Goal: Use online tool/utility: Utilize a website feature to perform a specific function

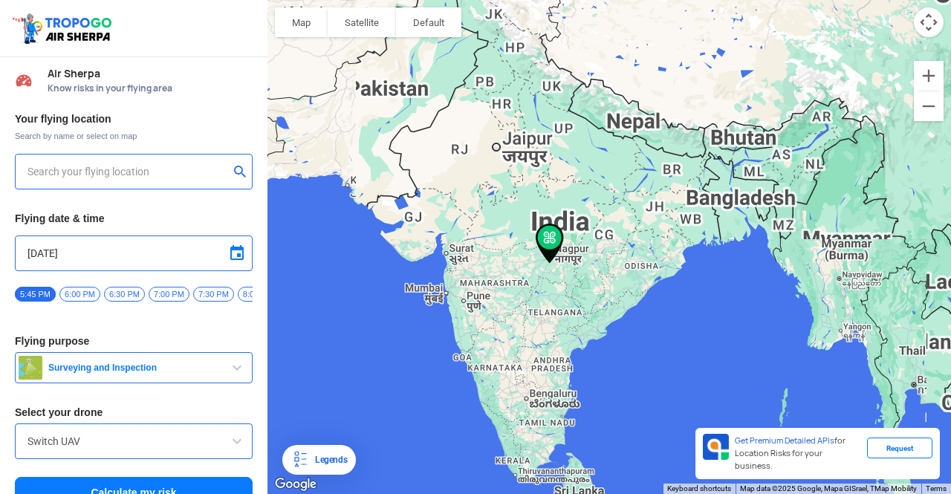
type input "[STREET_ADDRESS]"
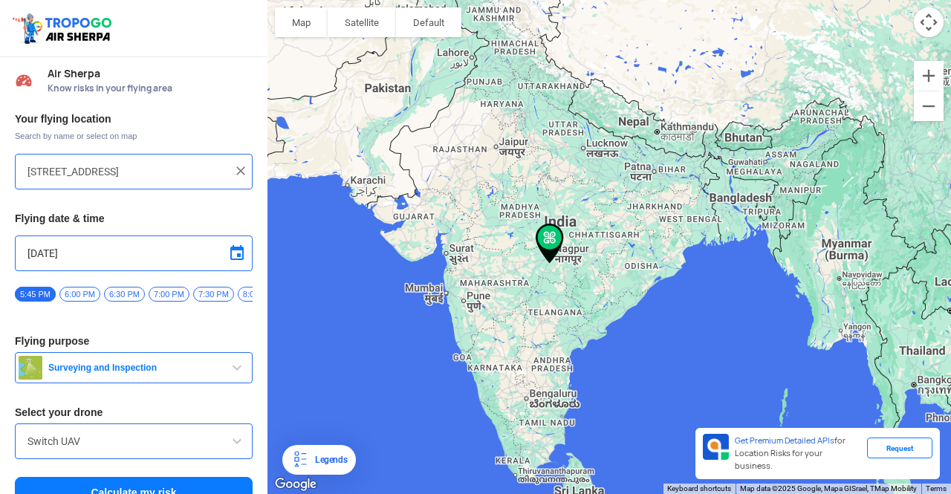
click at [86, 166] on input "[STREET_ADDRESS]" at bounding box center [127, 172] width 201 height 18
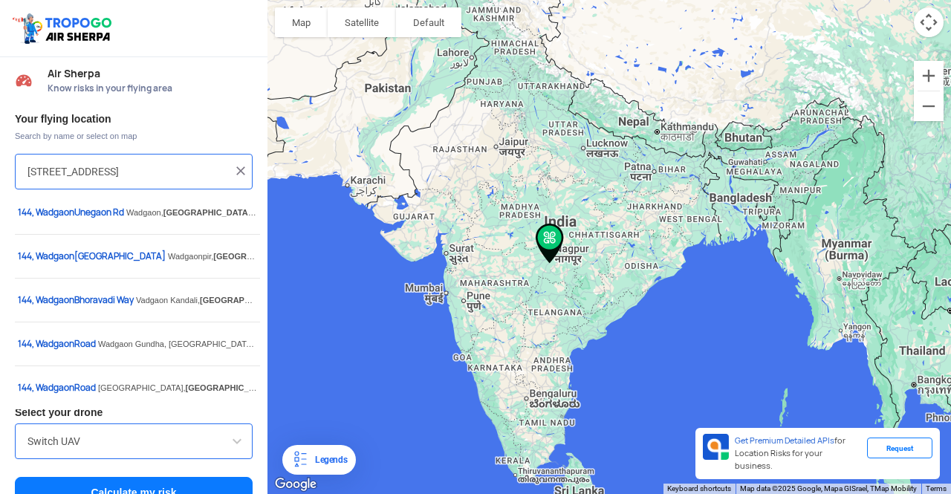
click at [239, 170] on img at bounding box center [240, 170] width 15 height 15
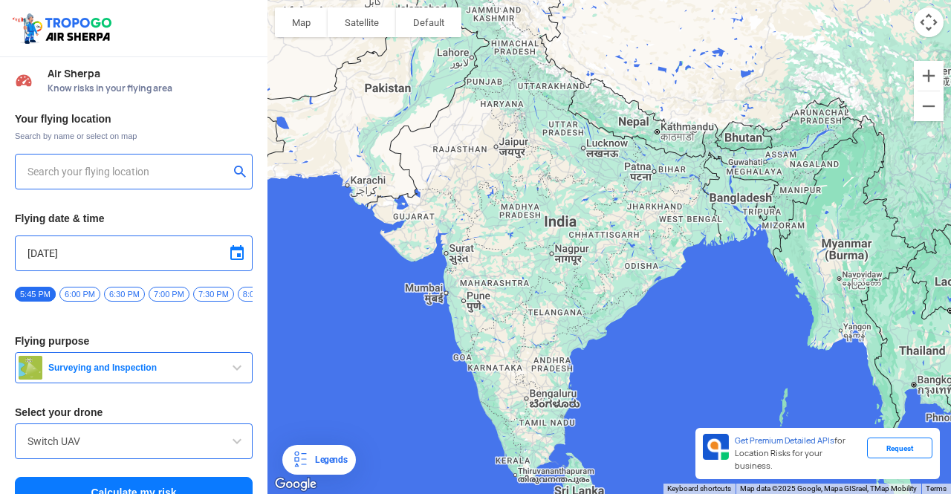
click at [126, 169] on input "text" at bounding box center [127, 172] width 201 height 18
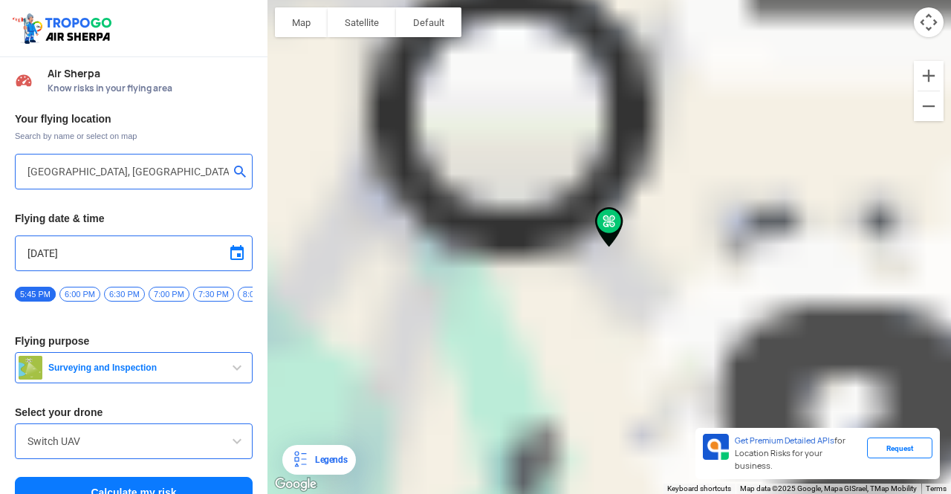
type input "Electronic City, BTM [STREET_ADDRESS]"
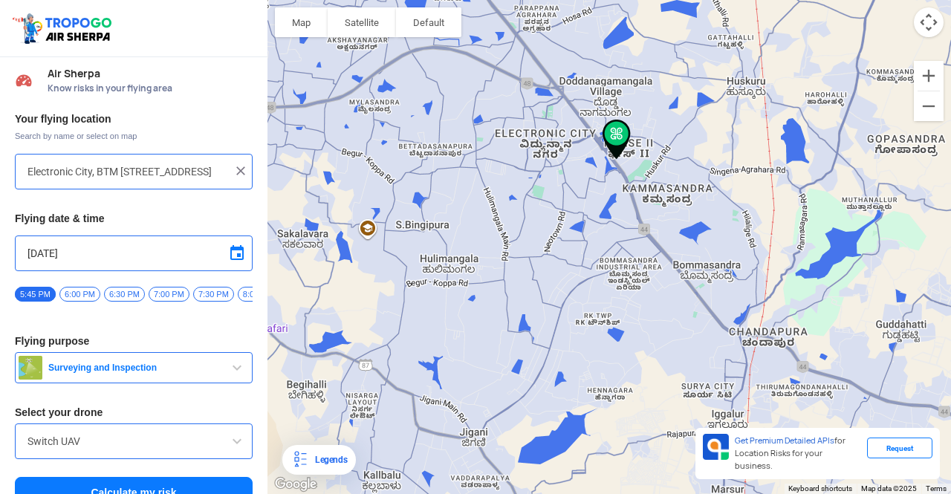
drag, startPoint x: 717, startPoint y: 216, endPoint x: 501, endPoint y: 194, distance: 217.3
click at [501, 194] on div at bounding box center [608, 247] width 683 height 494
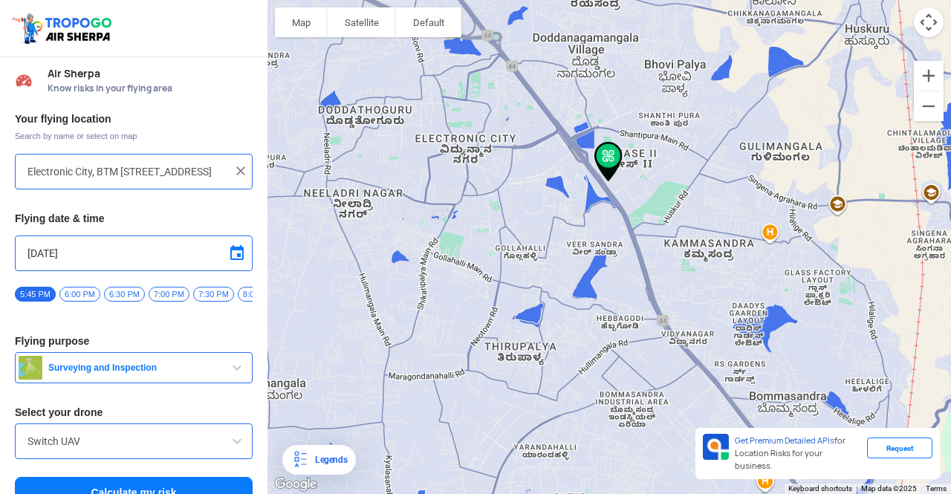
drag, startPoint x: 558, startPoint y: 139, endPoint x: 488, endPoint y: 270, distance: 148.5
click at [488, 270] on div at bounding box center [608, 247] width 683 height 494
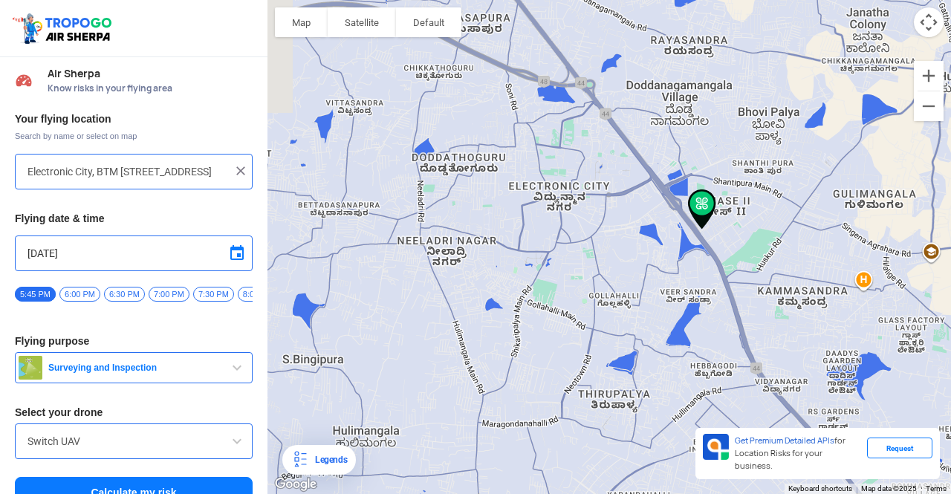
drag, startPoint x: 518, startPoint y: 238, endPoint x: 614, endPoint y: 288, distance: 108.3
click at [614, 288] on div at bounding box center [608, 247] width 683 height 494
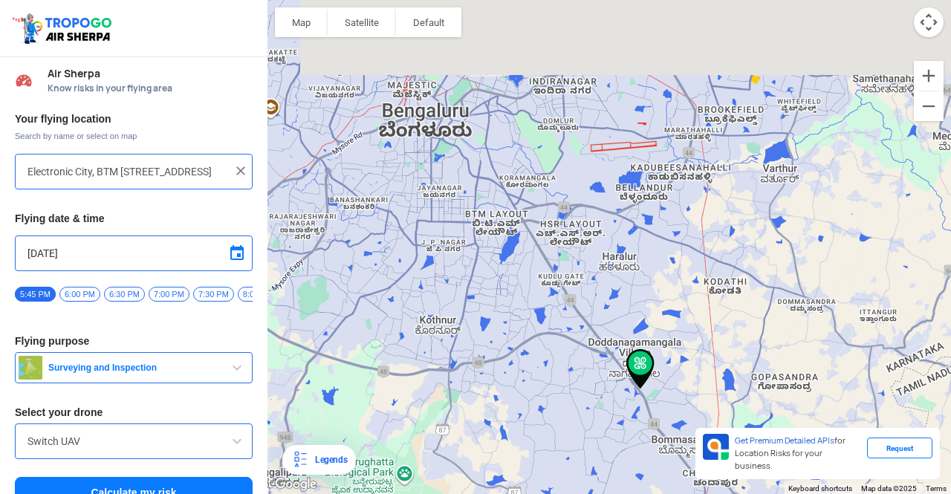
drag, startPoint x: 597, startPoint y: 144, endPoint x: 594, endPoint y: 255, distance: 110.7
click at [594, 255] on div at bounding box center [608, 247] width 683 height 494
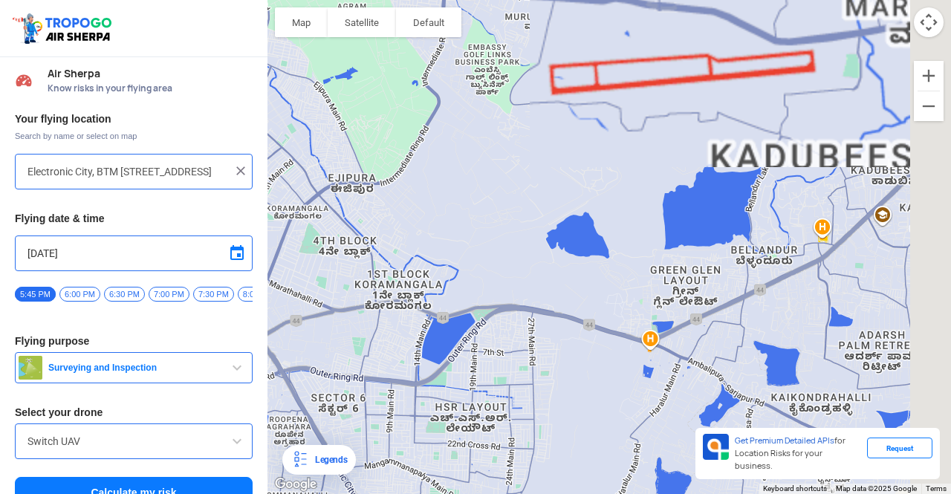
drag, startPoint x: 597, startPoint y: 126, endPoint x: 523, endPoint y: 389, distance: 273.9
click at [523, 389] on div at bounding box center [608, 247] width 683 height 494
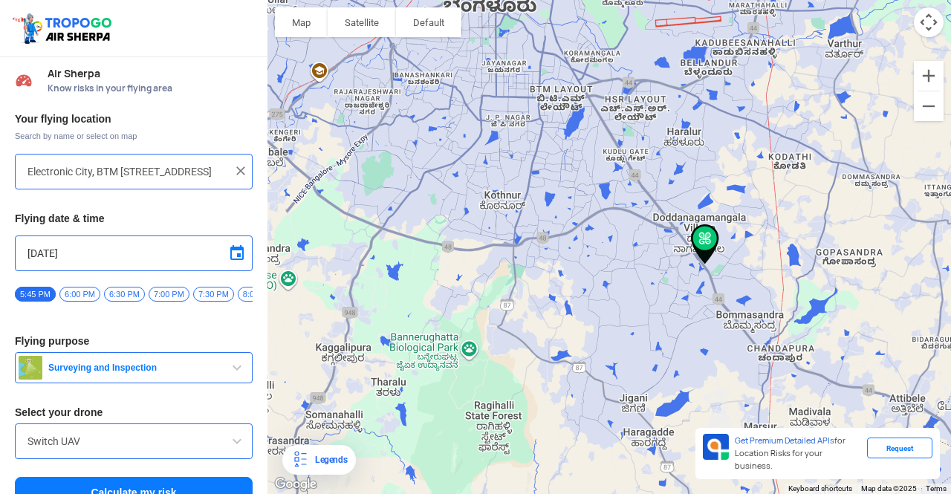
drag, startPoint x: 504, startPoint y: 412, endPoint x: 649, endPoint y: 133, distance: 314.9
click at [649, 133] on div at bounding box center [608, 247] width 683 height 494
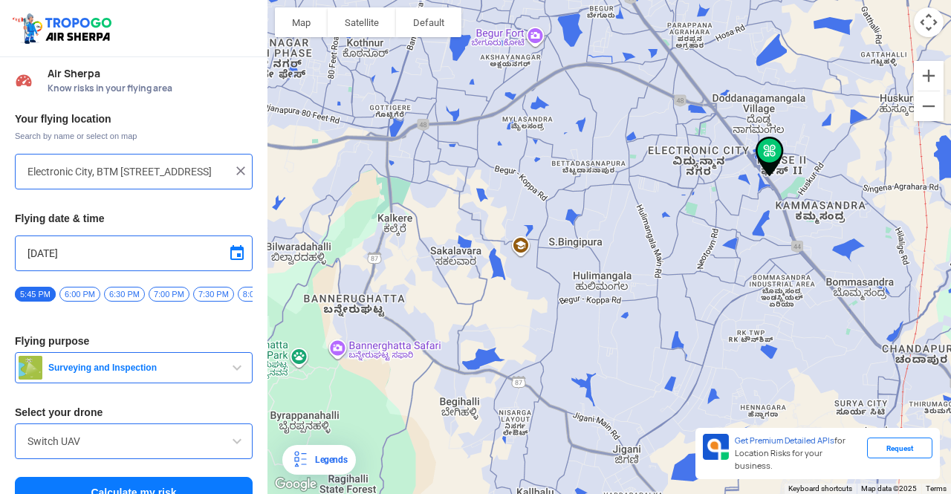
drag, startPoint x: 585, startPoint y: 346, endPoint x: 609, endPoint y: 235, distance: 113.9
click at [609, 235] on div at bounding box center [608, 247] width 683 height 494
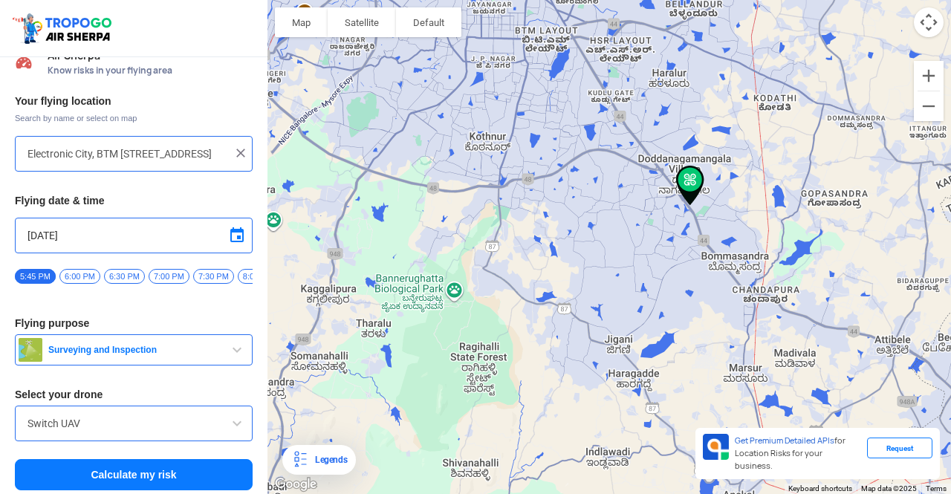
scroll to position [27, 0]
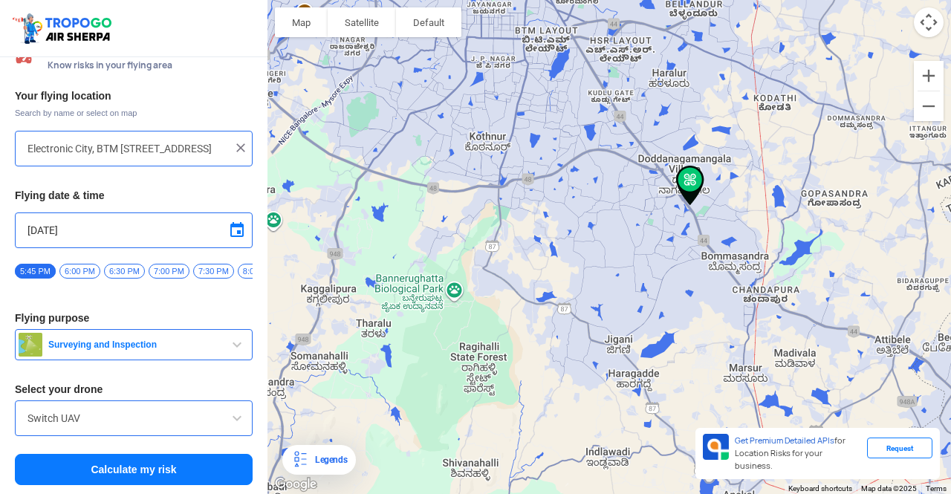
click at [139, 472] on button "Calculate my risk" at bounding box center [134, 469] width 238 height 31
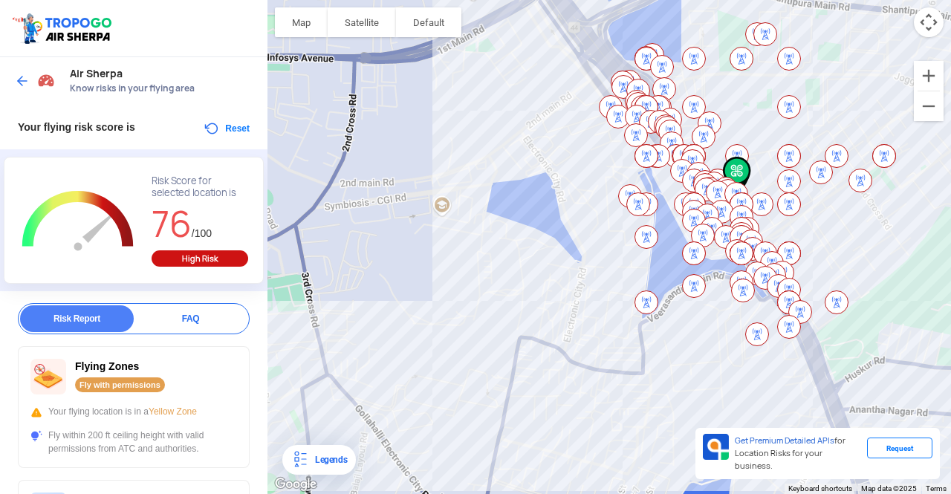
drag, startPoint x: 570, startPoint y: 218, endPoint x: 475, endPoint y: 238, distance: 96.4
click at [475, 238] on div at bounding box center [608, 247] width 683 height 494
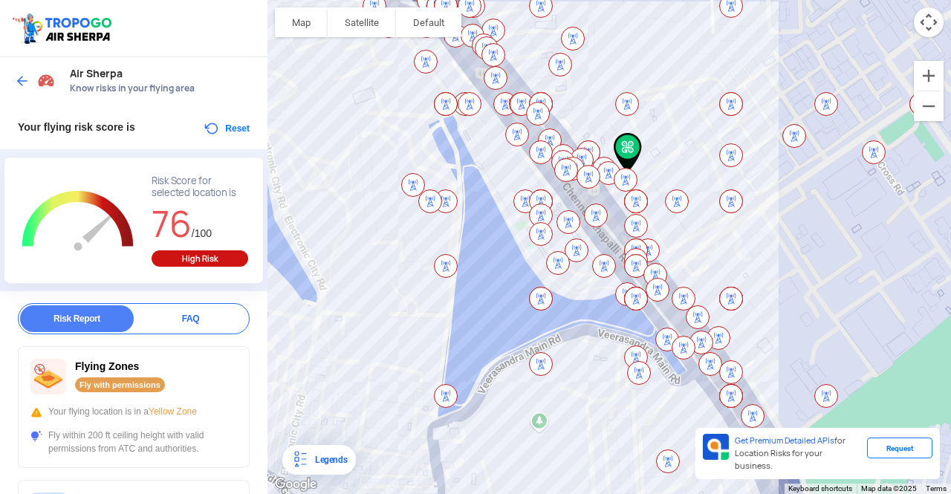
drag, startPoint x: 537, startPoint y: 158, endPoint x: 257, endPoint y: 174, distance: 280.4
click at [258, 173] on div "Location Risk Score Air Sherpa Know risks in your flying area Your flying risk …" at bounding box center [475, 247] width 951 height 494
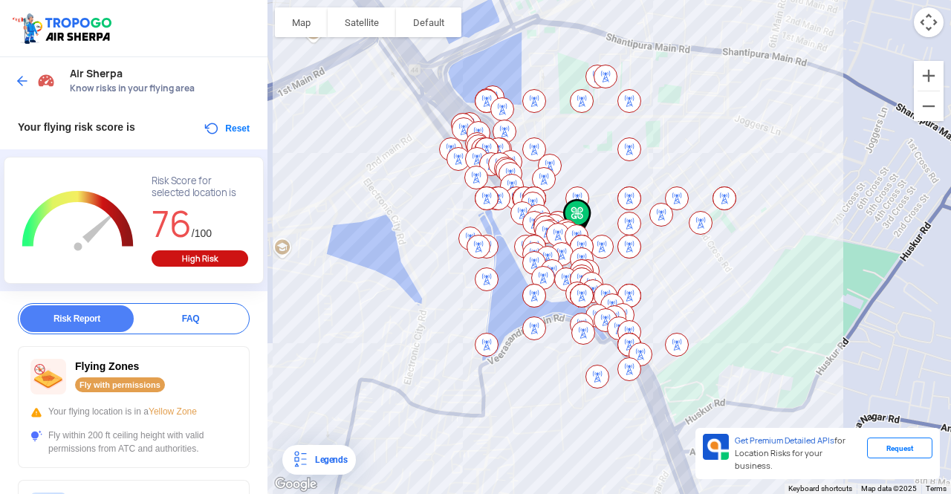
drag, startPoint x: 660, startPoint y: 294, endPoint x: 741, endPoint y: 295, distance: 81.0
click at [741, 295] on div at bounding box center [608, 247] width 683 height 494
click at [13, 82] on div "Air Sherpa Know risks in your flying area" at bounding box center [133, 81] width 267 height 48
click at [25, 75] on img at bounding box center [22, 81] width 15 height 15
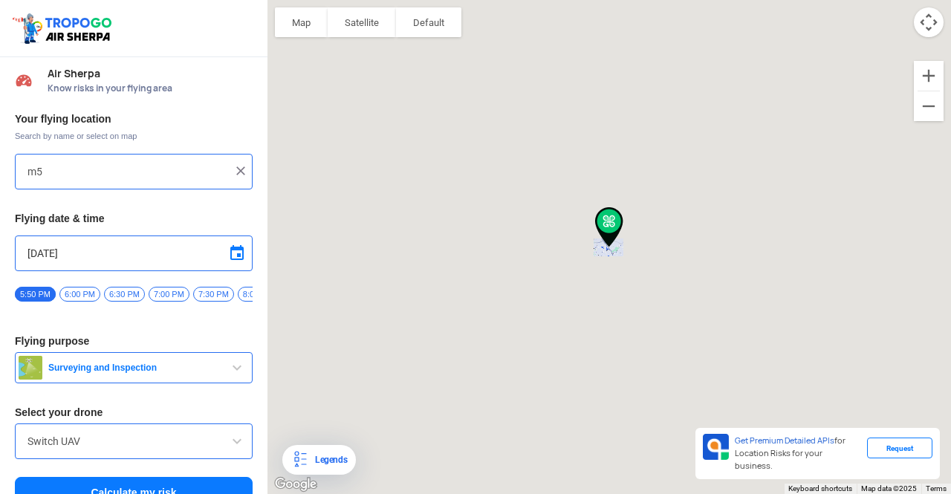
type input "Electronic City, BTM [STREET_ADDRESS]"
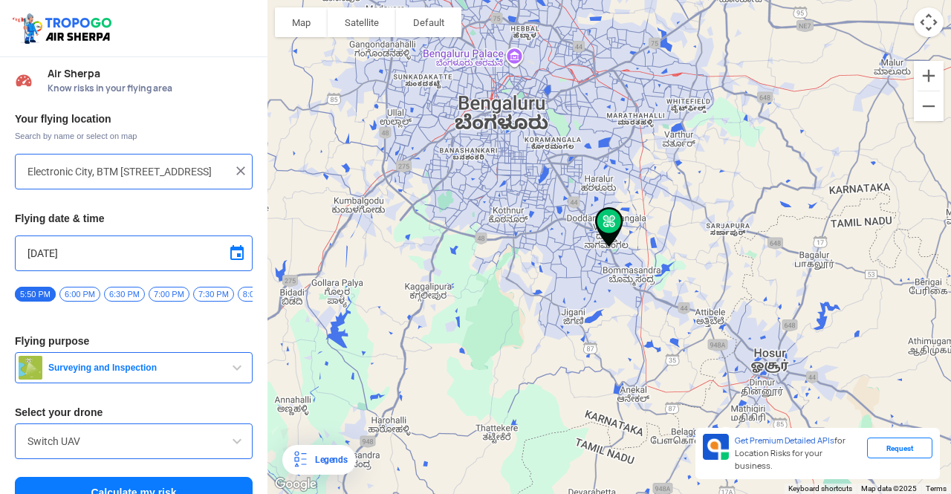
click at [235, 169] on img at bounding box center [240, 170] width 15 height 15
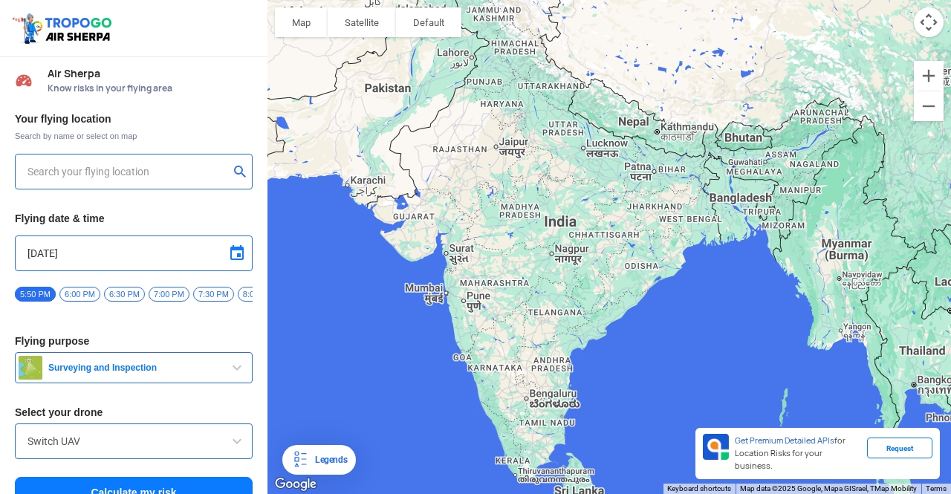
click at [142, 169] on input "text" at bounding box center [127, 172] width 201 height 18
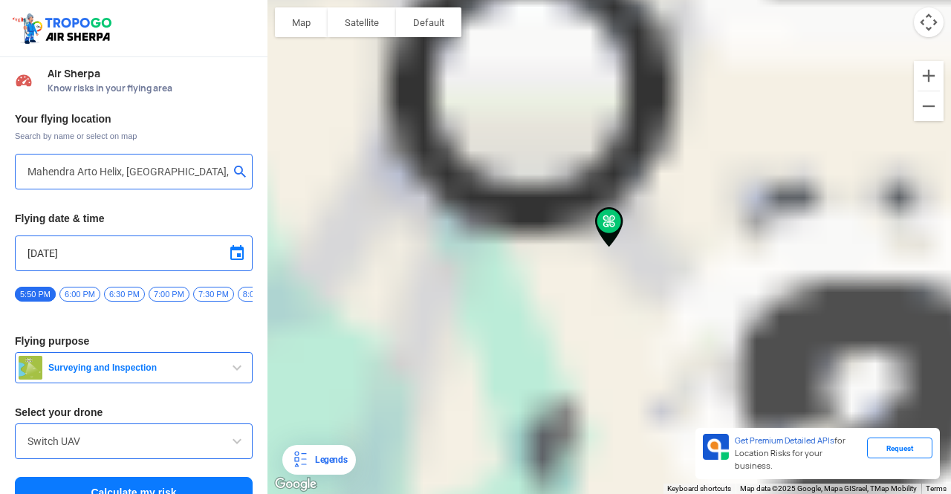
type input "[STREET_ADDRESS]"
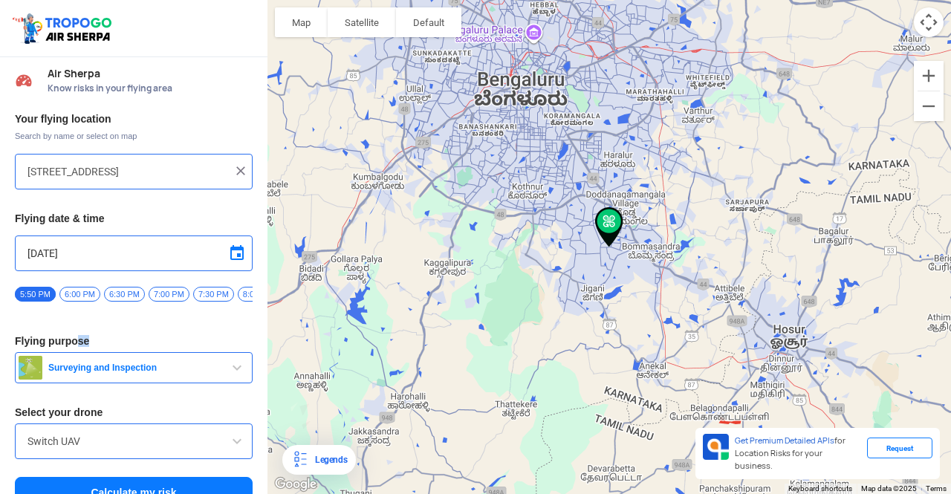
drag, startPoint x: 76, startPoint y: 318, endPoint x: 144, endPoint y: 319, distance: 68.3
click at [144, 319] on div "Your flying location Search by name or select on map [GEOGRAPHIC_DATA], Electro…" at bounding box center [133, 311] width 267 height 412
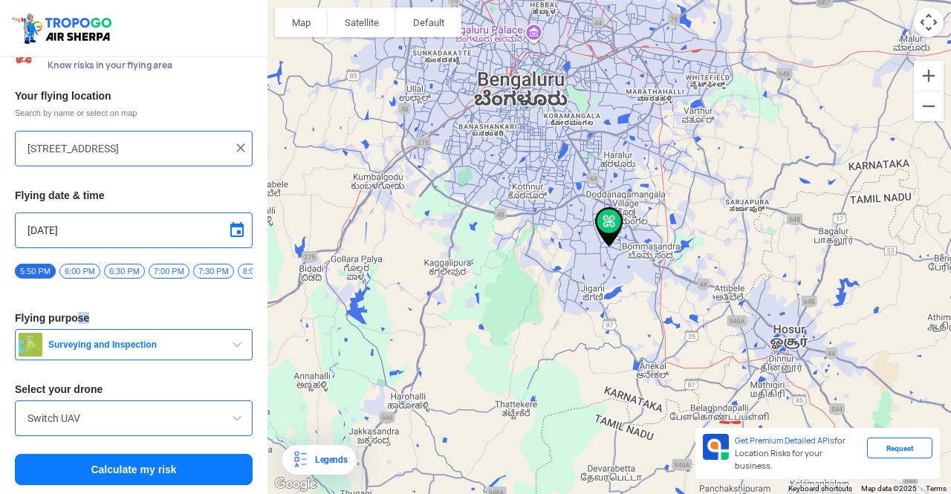
click at [120, 470] on button "Calculate my risk" at bounding box center [134, 469] width 238 height 31
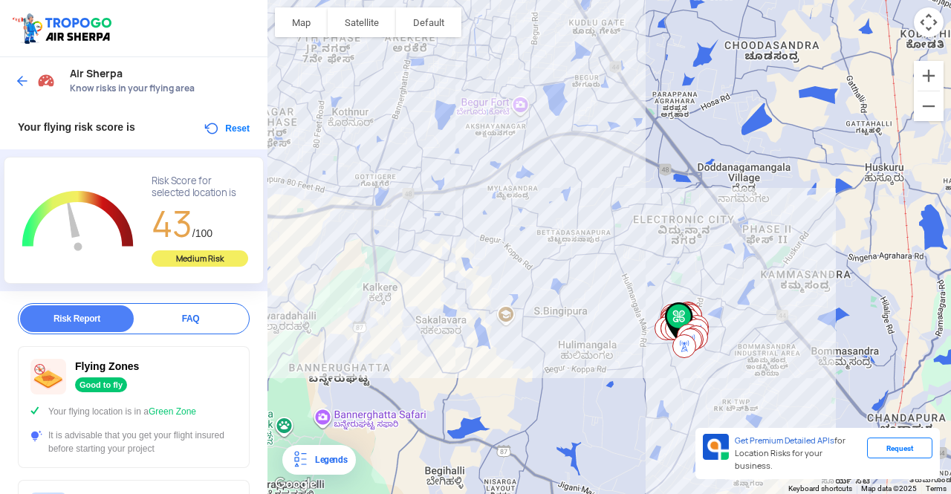
drag, startPoint x: 419, startPoint y: 278, endPoint x: 529, endPoint y: 351, distance: 131.8
click at [529, 351] on div at bounding box center [608, 247] width 683 height 494
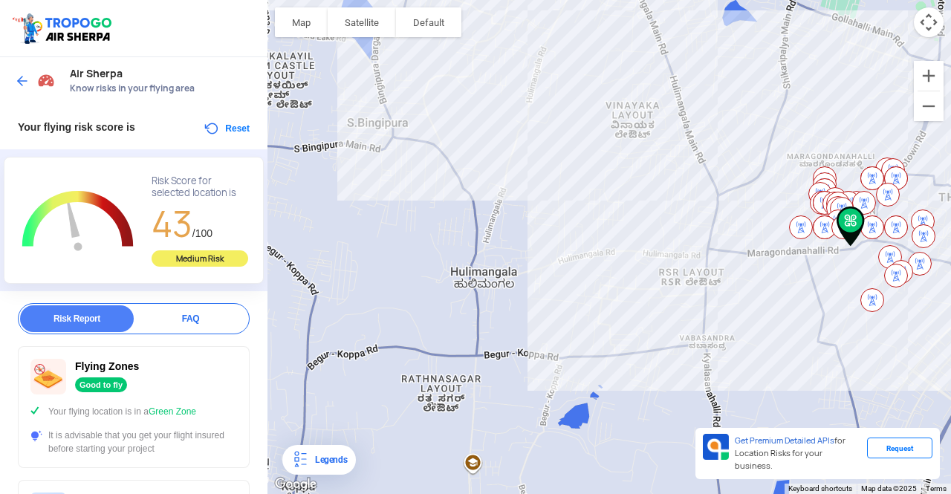
drag, startPoint x: 596, startPoint y: 307, endPoint x: 208, endPoint y: 244, distance: 392.8
click at [208, 244] on div "Location Risk Score Air Sherpa Know risks in your flying area Your flying risk …" at bounding box center [475, 247] width 951 height 494
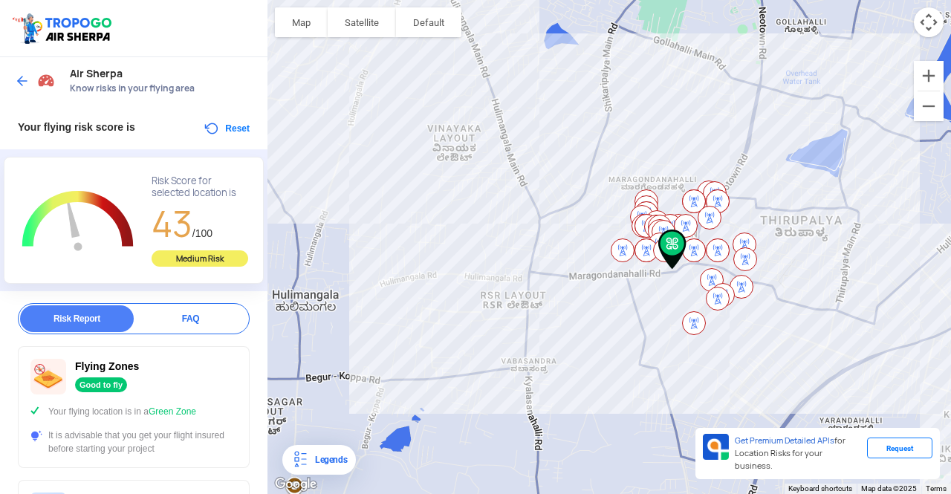
drag, startPoint x: 511, startPoint y: 235, endPoint x: 330, endPoint y: 258, distance: 182.7
click at [330, 258] on div at bounding box center [608, 247] width 683 height 494
